Goal: Task Accomplishment & Management: Use online tool/utility

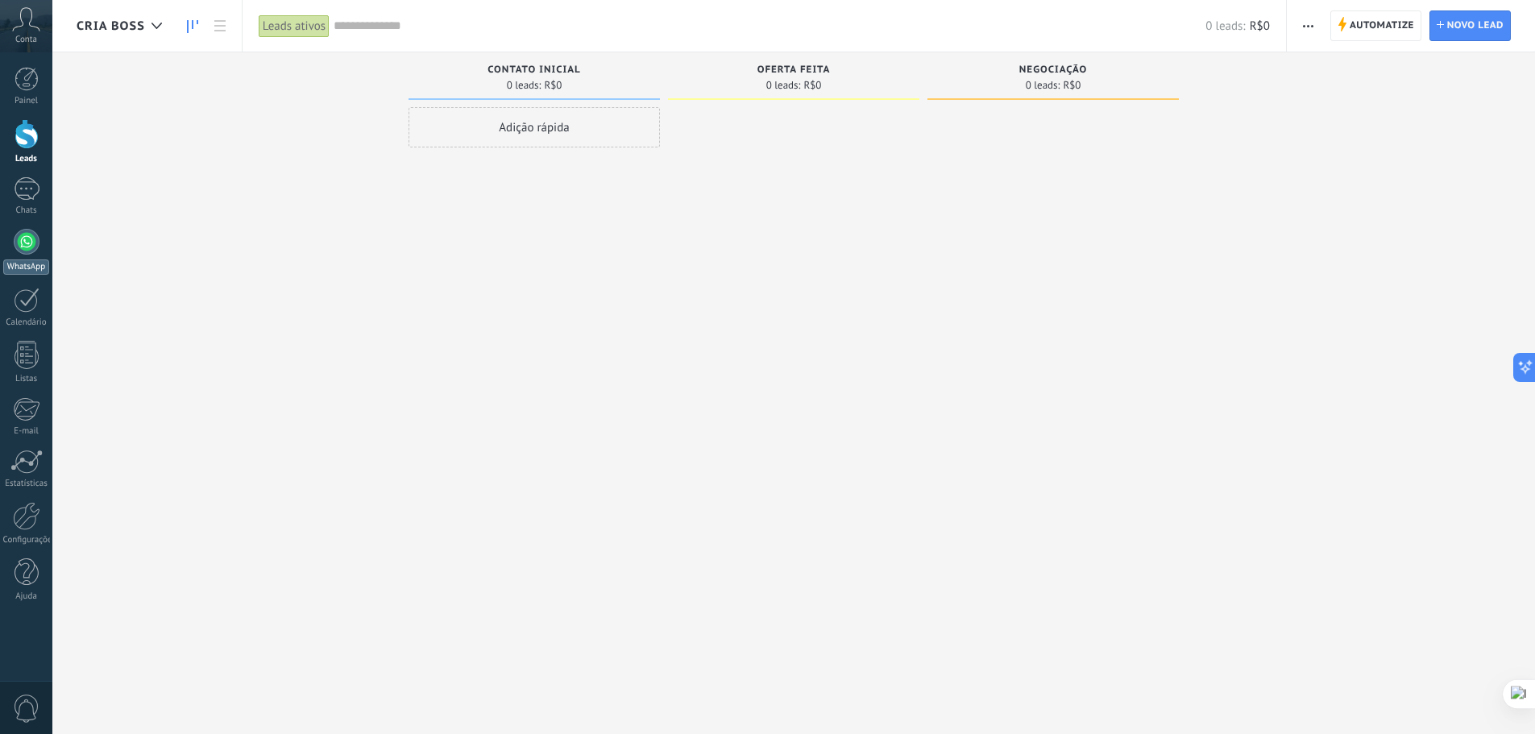
click at [31, 249] on div at bounding box center [27, 242] width 26 height 26
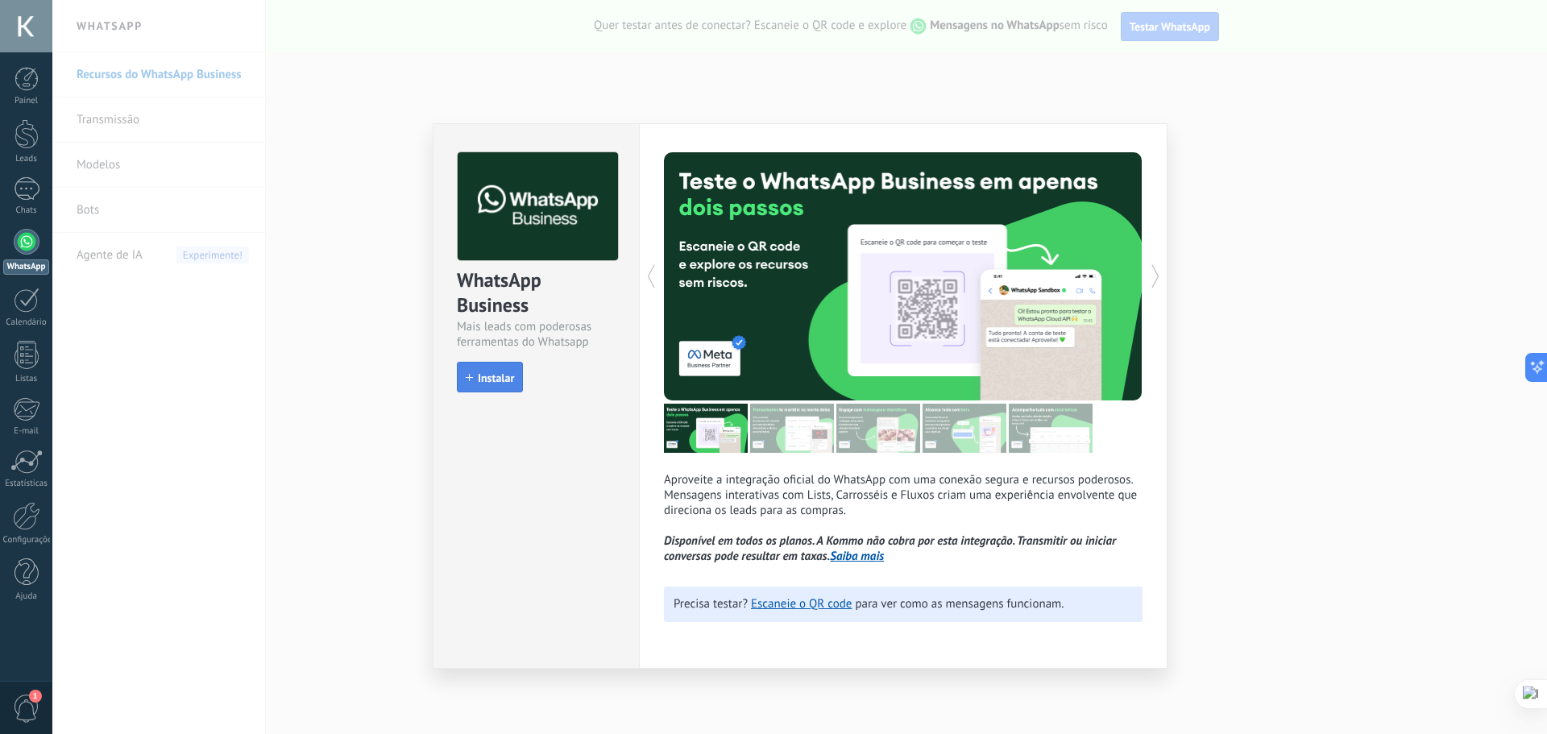
click at [483, 380] on span "Instalar" at bounding box center [496, 377] width 36 height 11
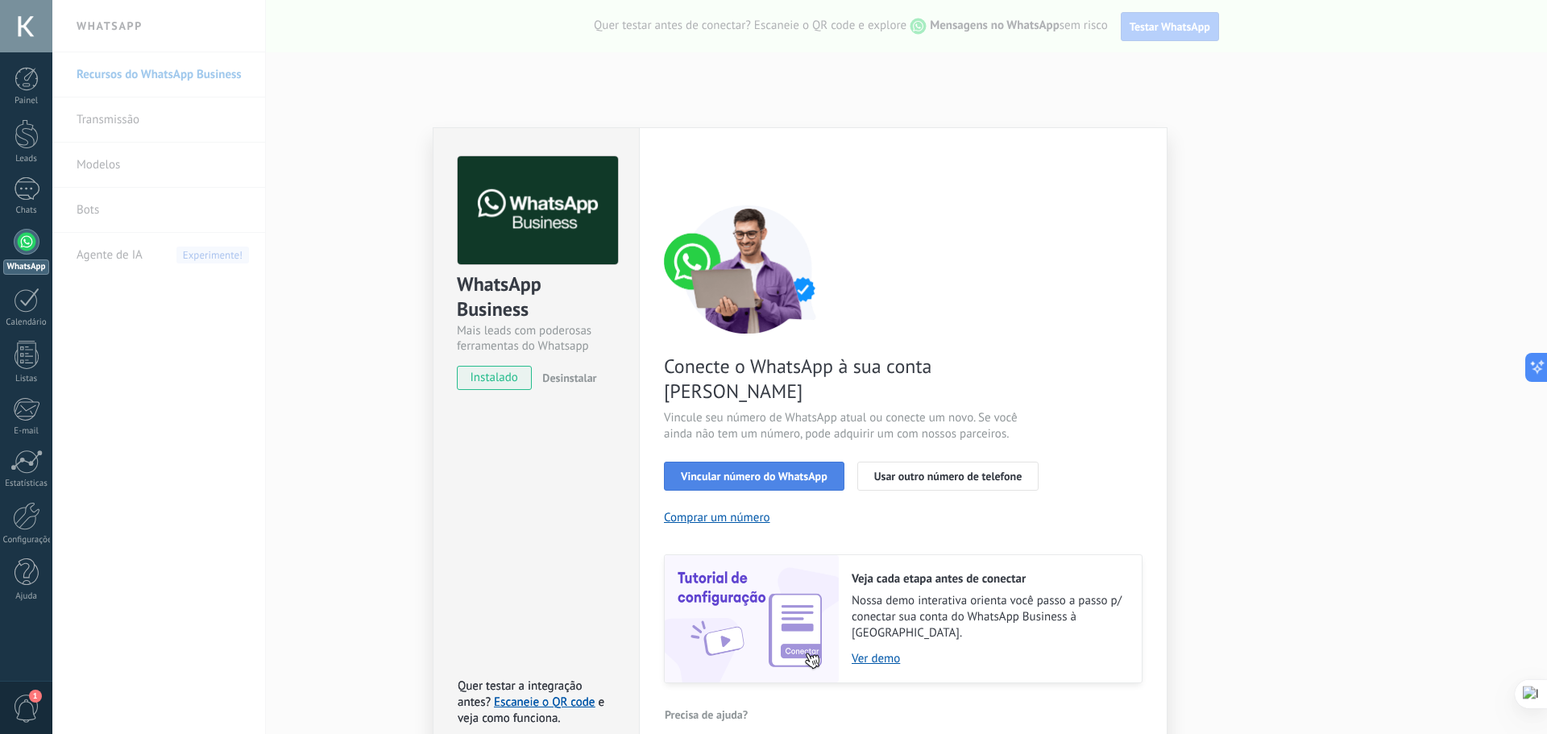
click at [729, 470] on span "Vincular número do WhatsApp" at bounding box center [754, 475] width 147 height 11
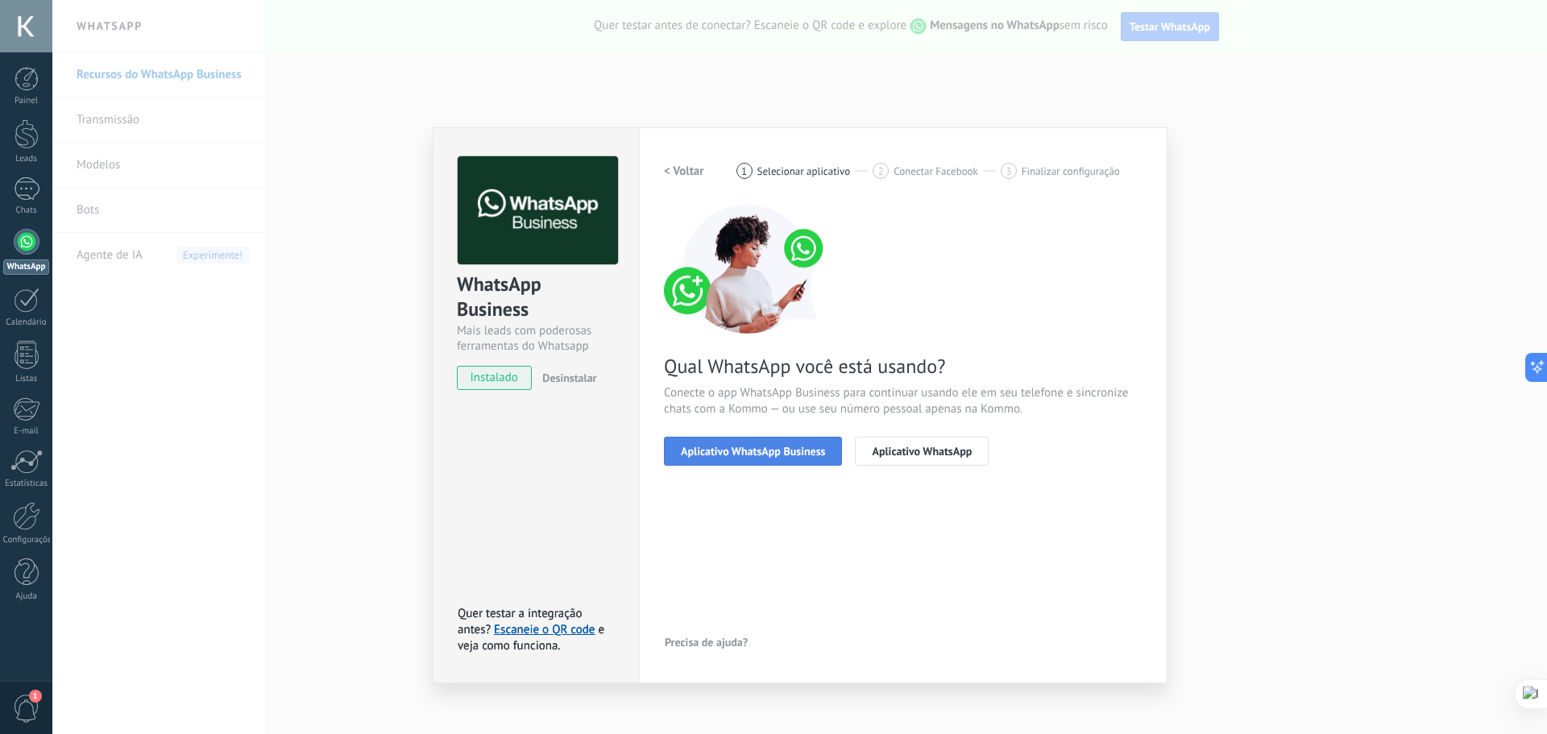
click at [786, 456] on span "Aplicativo WhatsApp Business" at bounding box center [753, 450] width 144 height 11
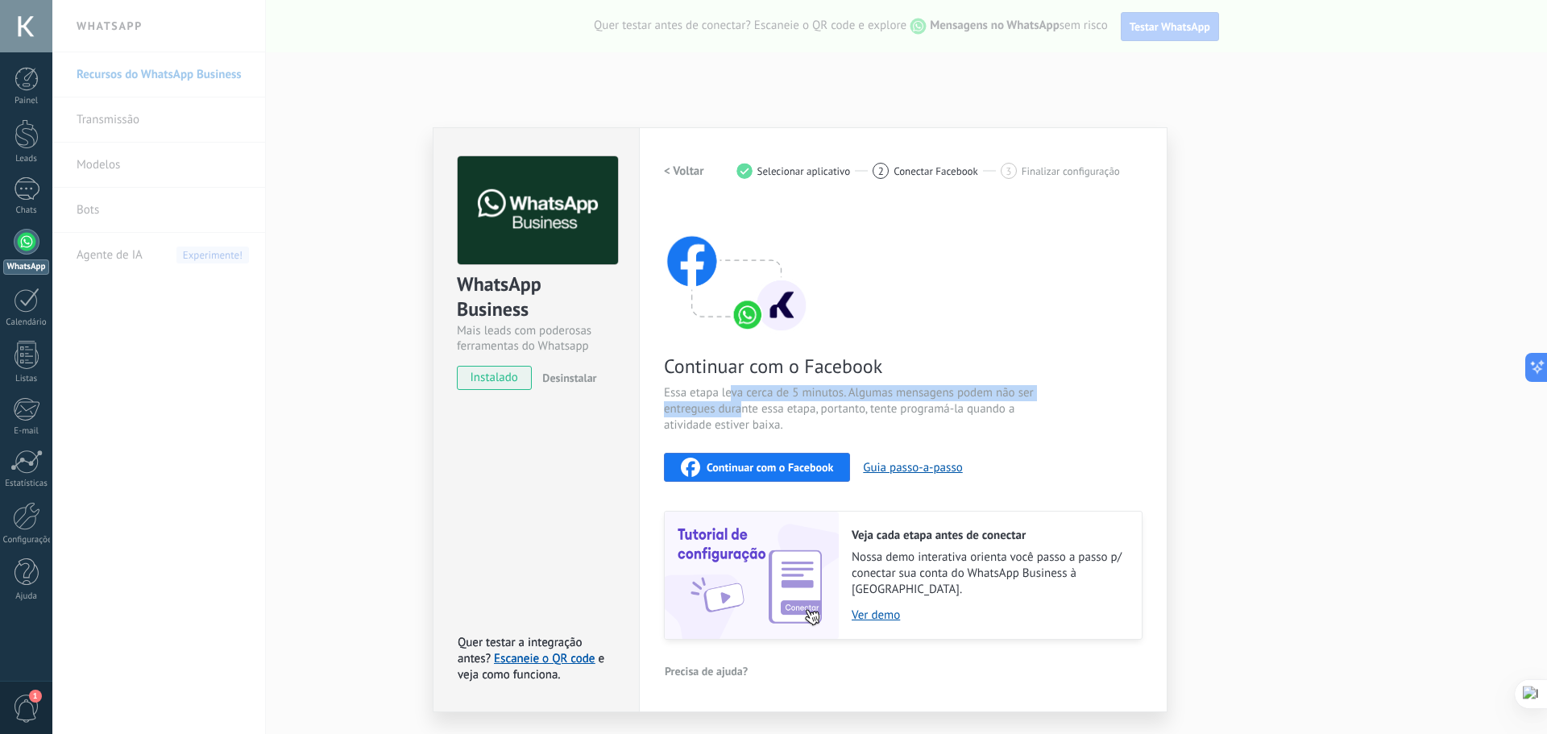
drag, startPoint x: 732, startPoint y: 392, endPoint x: 739, endPoint y: 405, distance: 14.4
click at [739, 405] on span "Essa etapa leva cerca de 5 minutos. Algumas mensagens podem não ser entregues d…" at bounding box center [855, 409] width 383 height 48
click at [753, 470] on span "Continuar com o Facebook" at bounding box center [769, 467] width 126 height 11
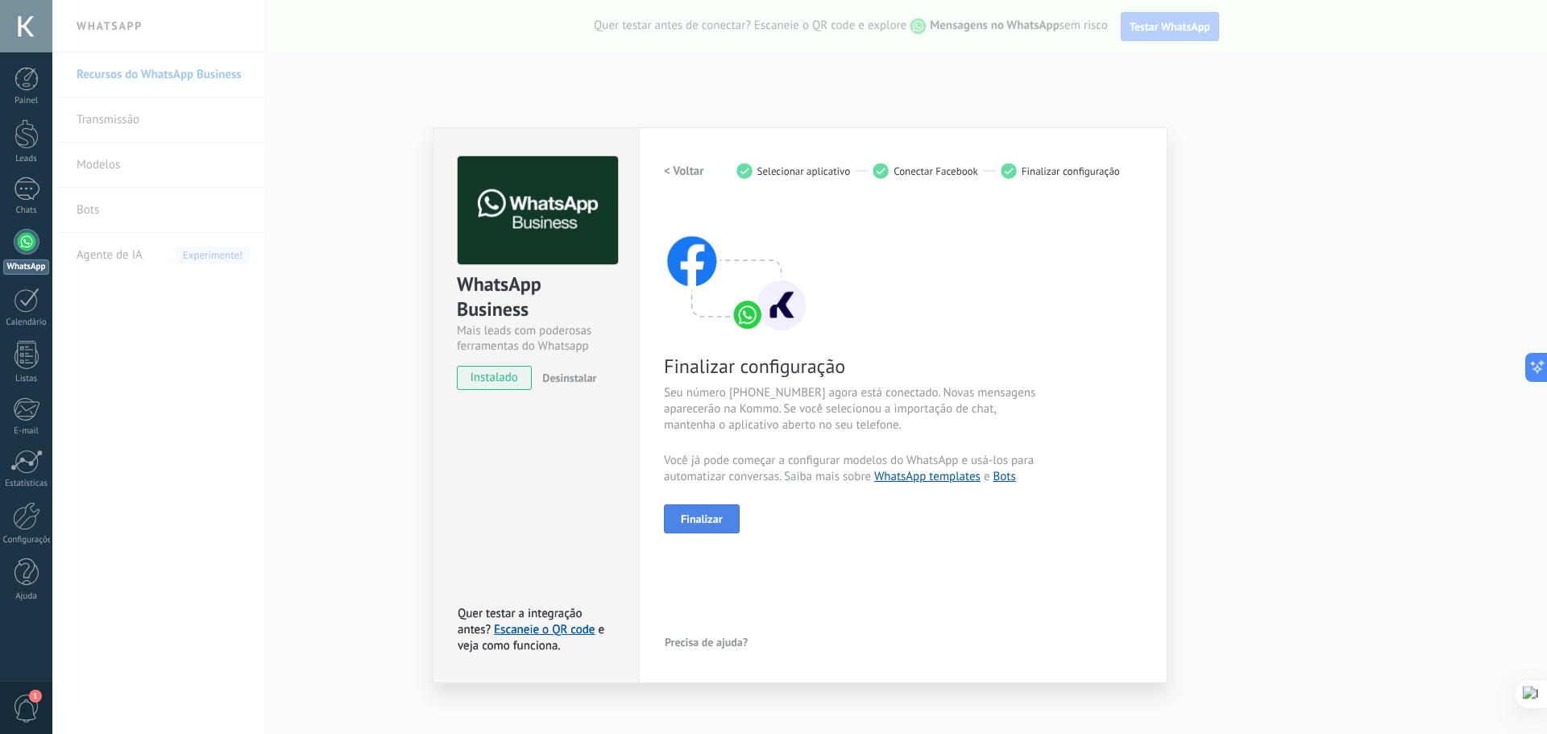
click at [715, 526] on button "Finalizar" at bounding box center [702, 518] width 76 height 29
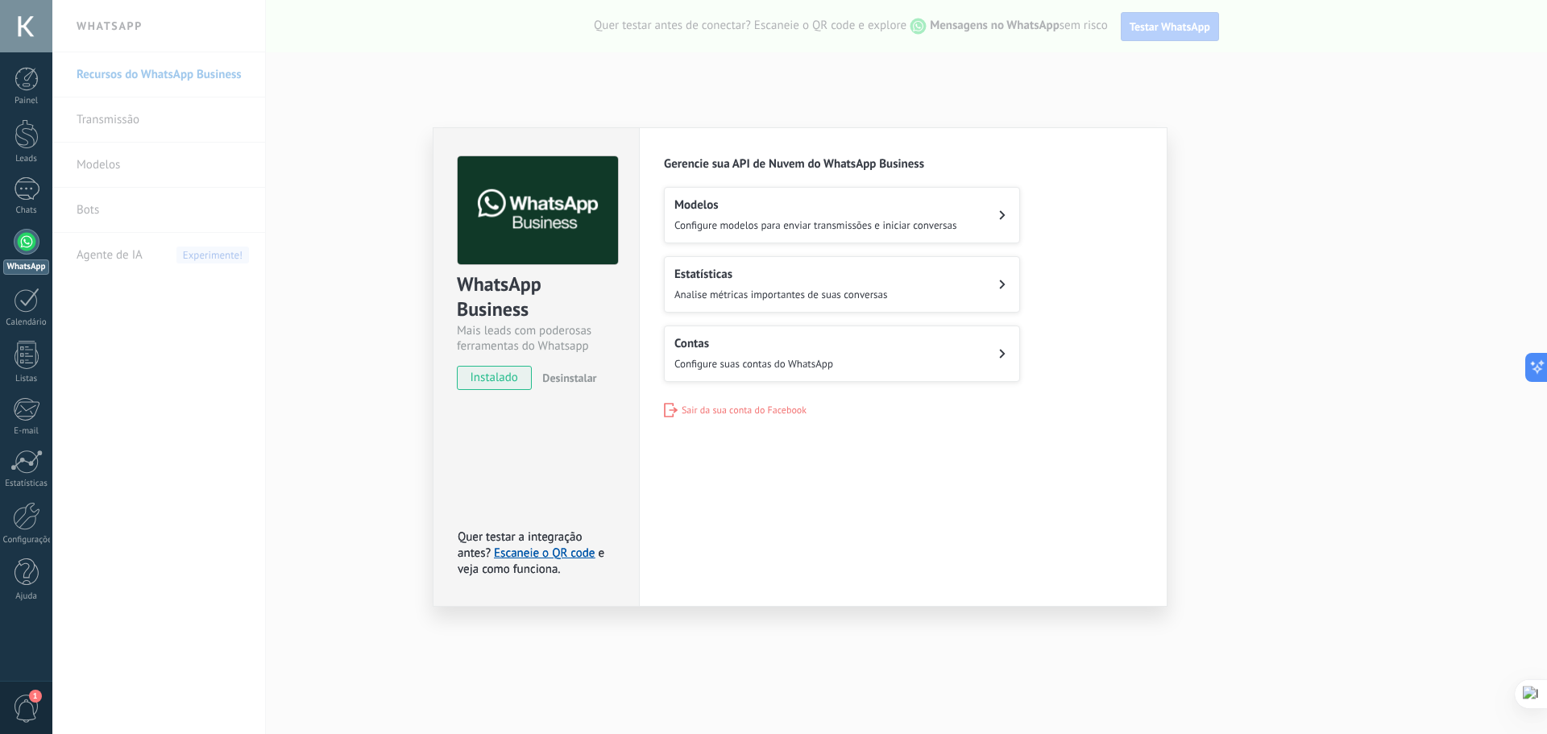
click at [775, 233] on button "Modelos Configure modelos para enviar transmissões e iniciar conversas" at bounding box center [842, 215] width 356 height 56
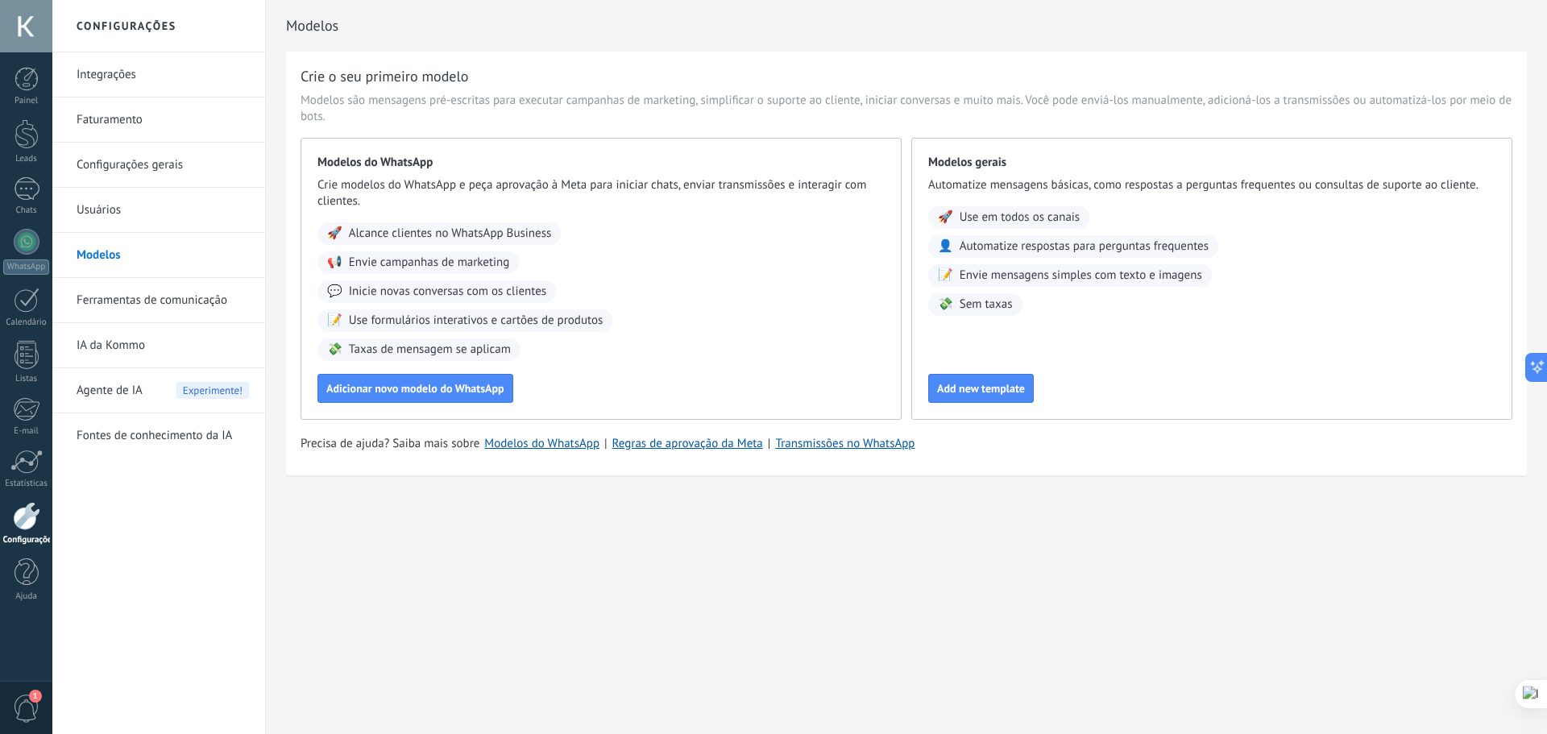
click at [138, 80] on link "Integrações" at bounding box center [163, 74] width 172 height 45
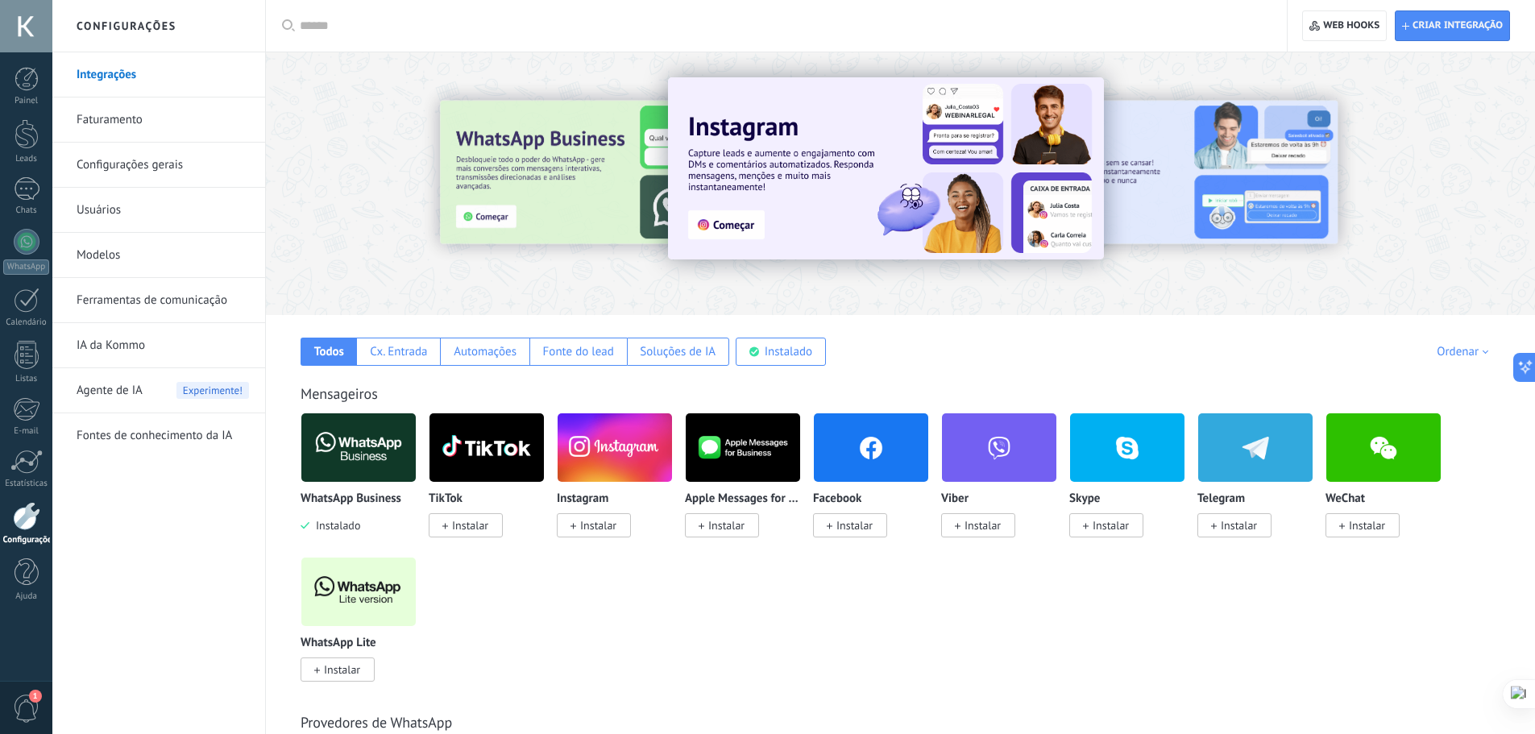
click at [374, 475] on img at bounding box center [358, 447] width 114 height 78
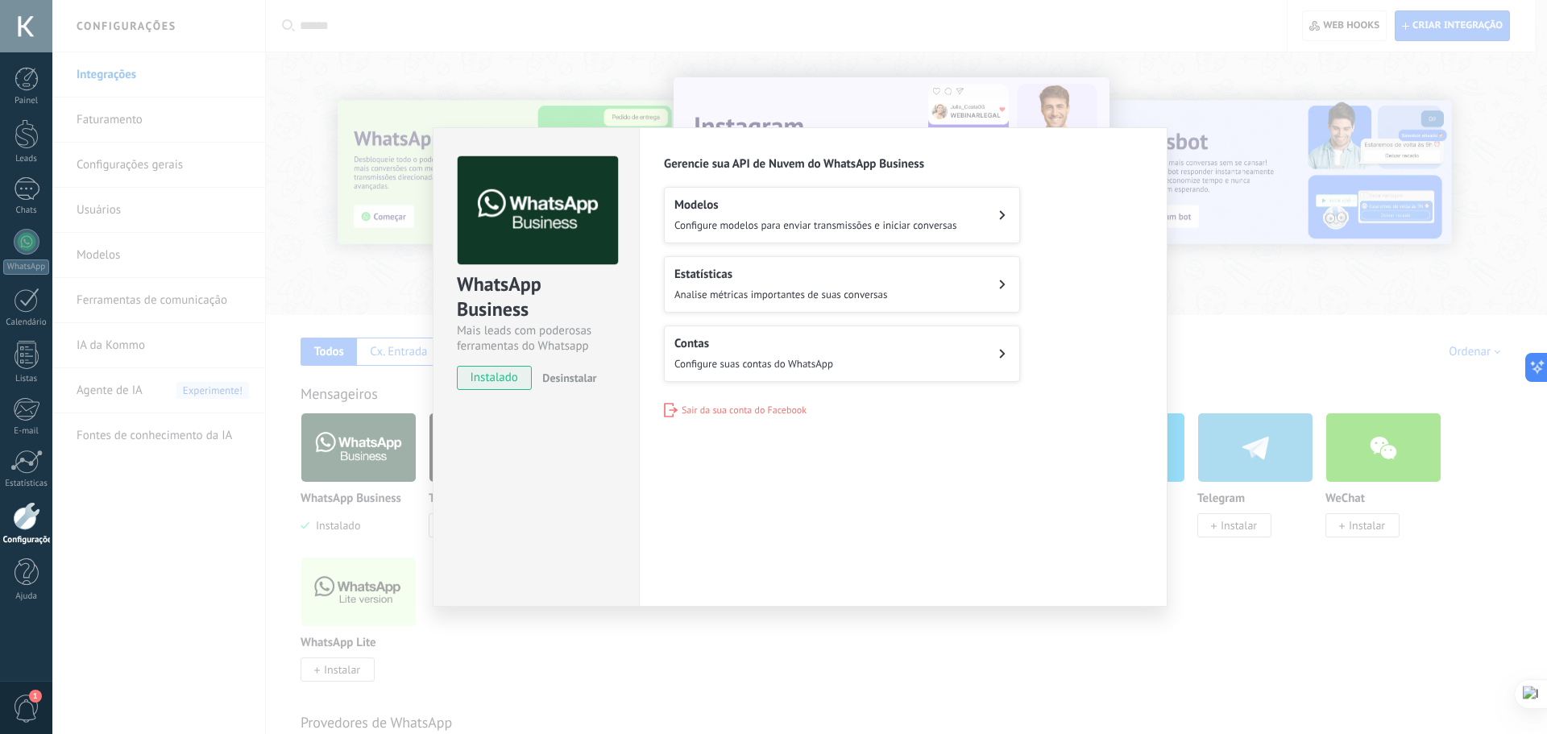
click at [318, 251] on div "WhatsApp Business Mais leads com poderosas ferramentas do Whatsapp instalado De…" at bounding box center [799, 367] width 1494 height 734
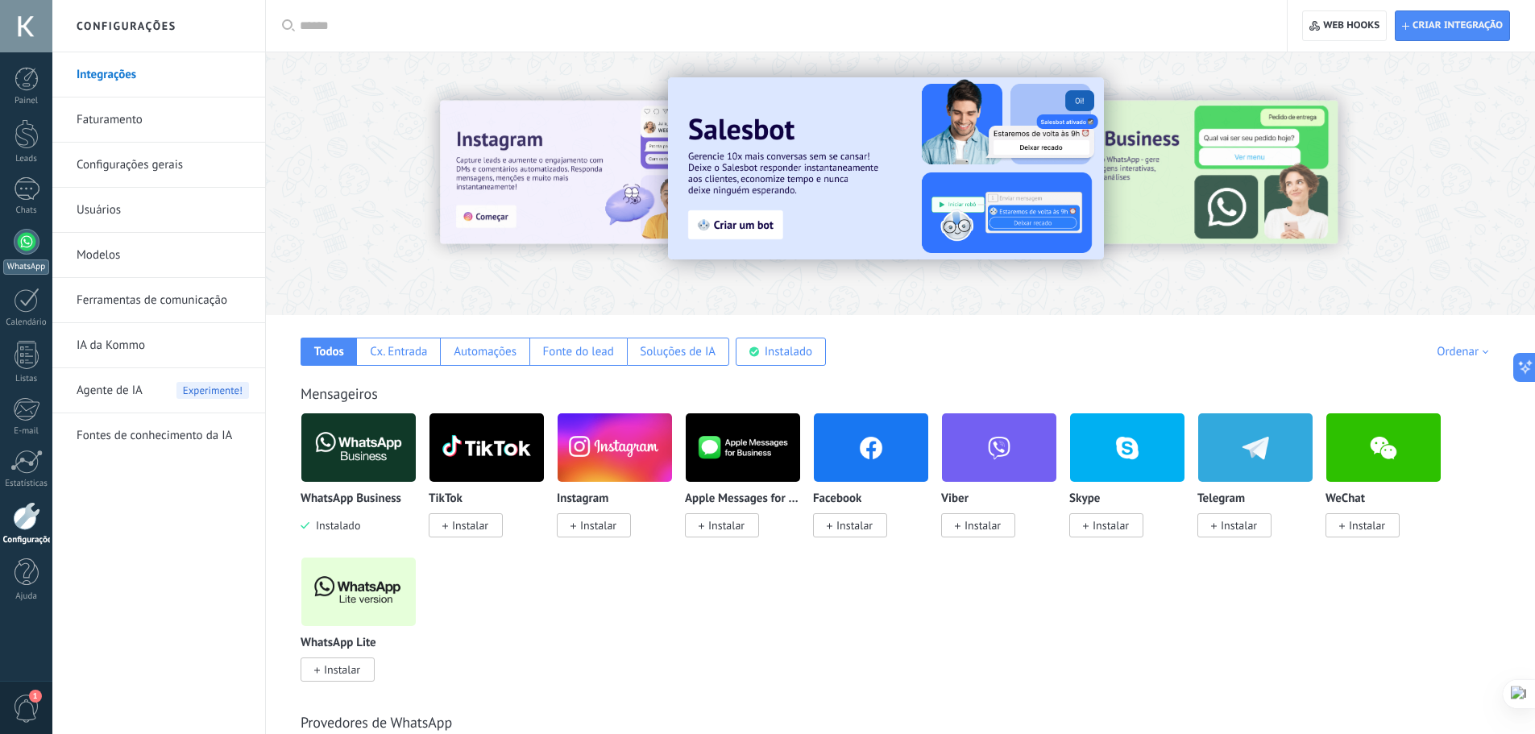
click at [31, 248] on div at bounding box center [27, 242] width 26 height 26
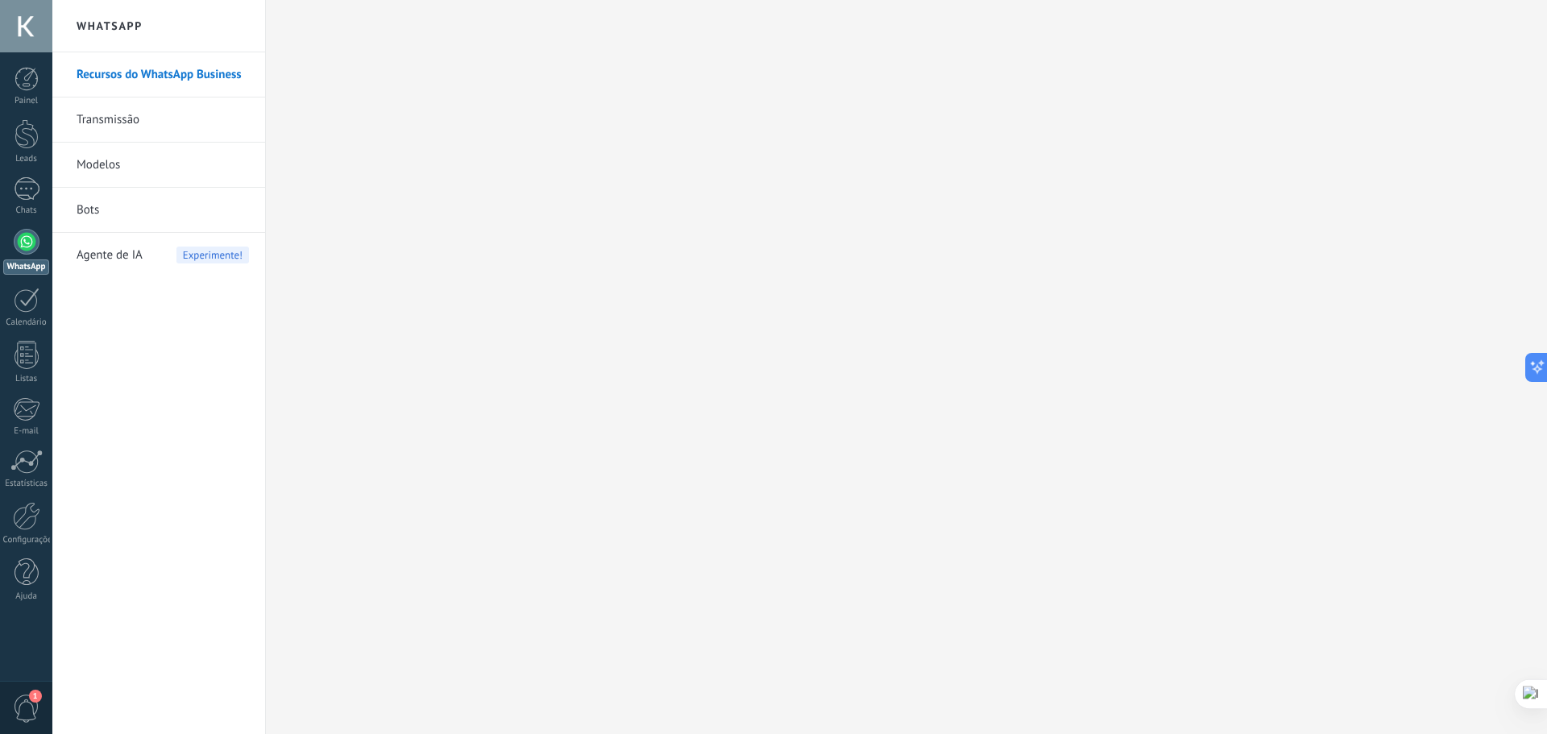
click at [221, 73] on link "Recursos do WhatsApp Business" at bounding box center [163, 74] width 172 height 45
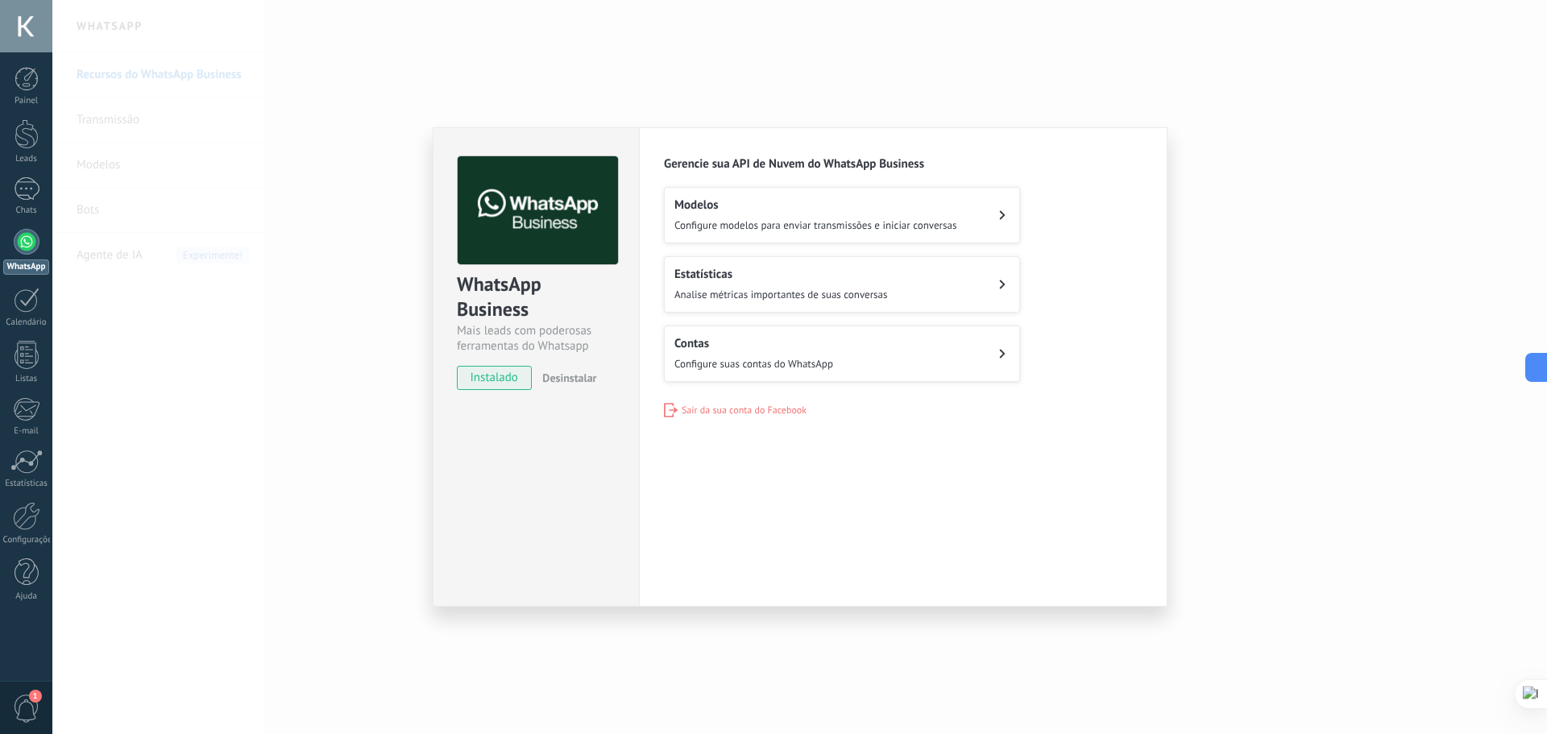
click at [784, 360] on span "Configure suas contas do WhatsApp" at bounding box center [753, 364] width 159 height 14
